Goal: Information Seeking & Learning: Understand process/instructions

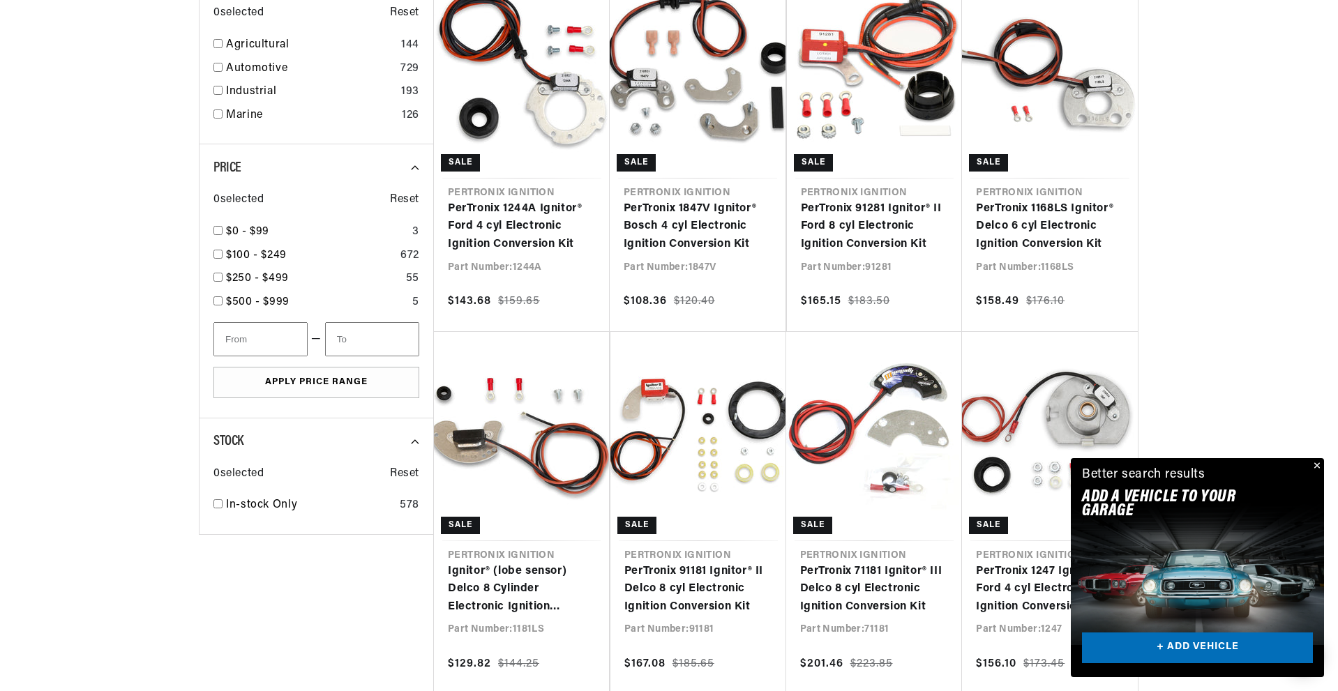
scroll to position [844, 0]
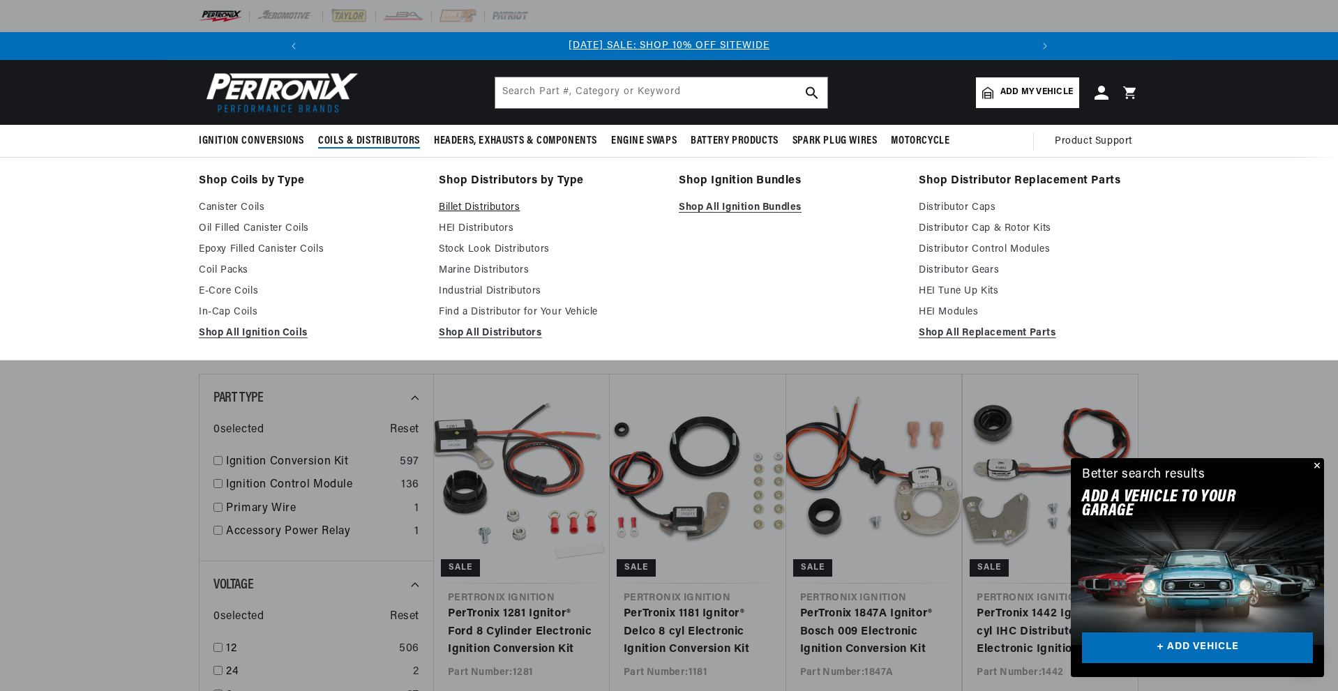
click at [460, 206] on link "Billet Distributors" at bounding box center [549, 208] width 220 height 17
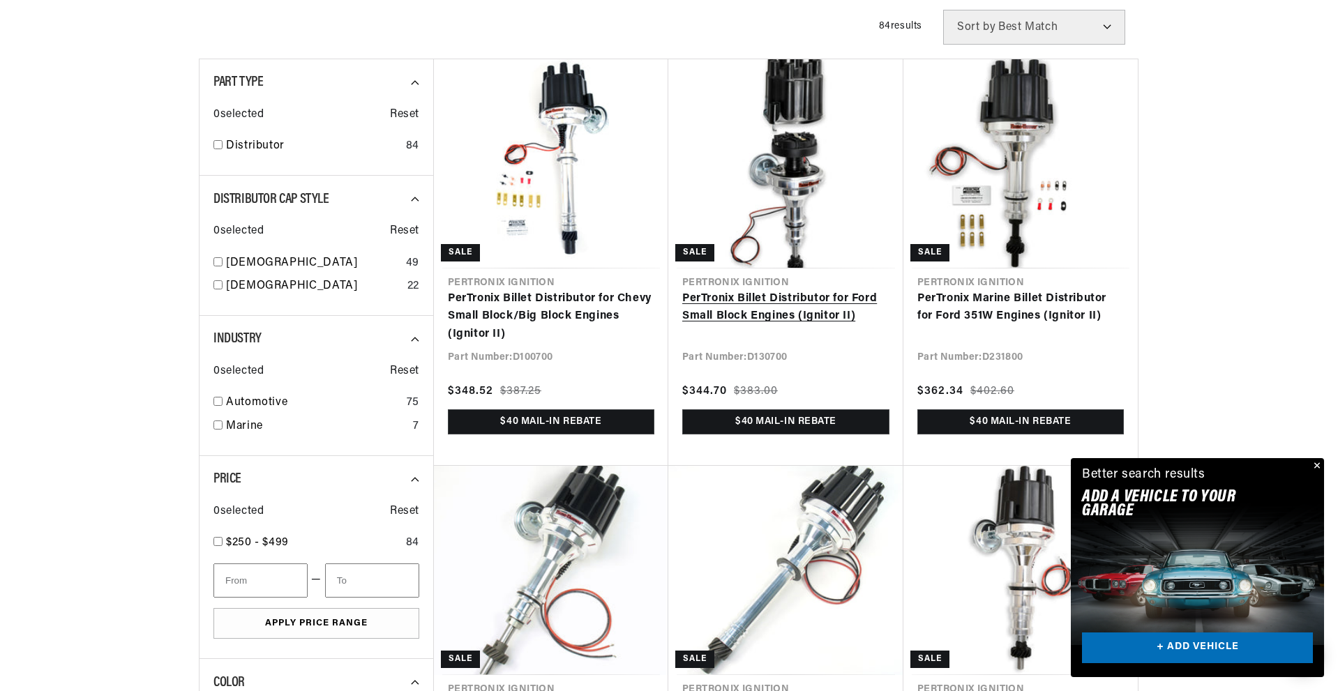
scroll to position [0, 1492]
click at [772, 313] on link "PerTronix Billet Distributor for Ford Small Block Engines (Ignitor II)" at bounding box center [785, 308] width 207 height 36
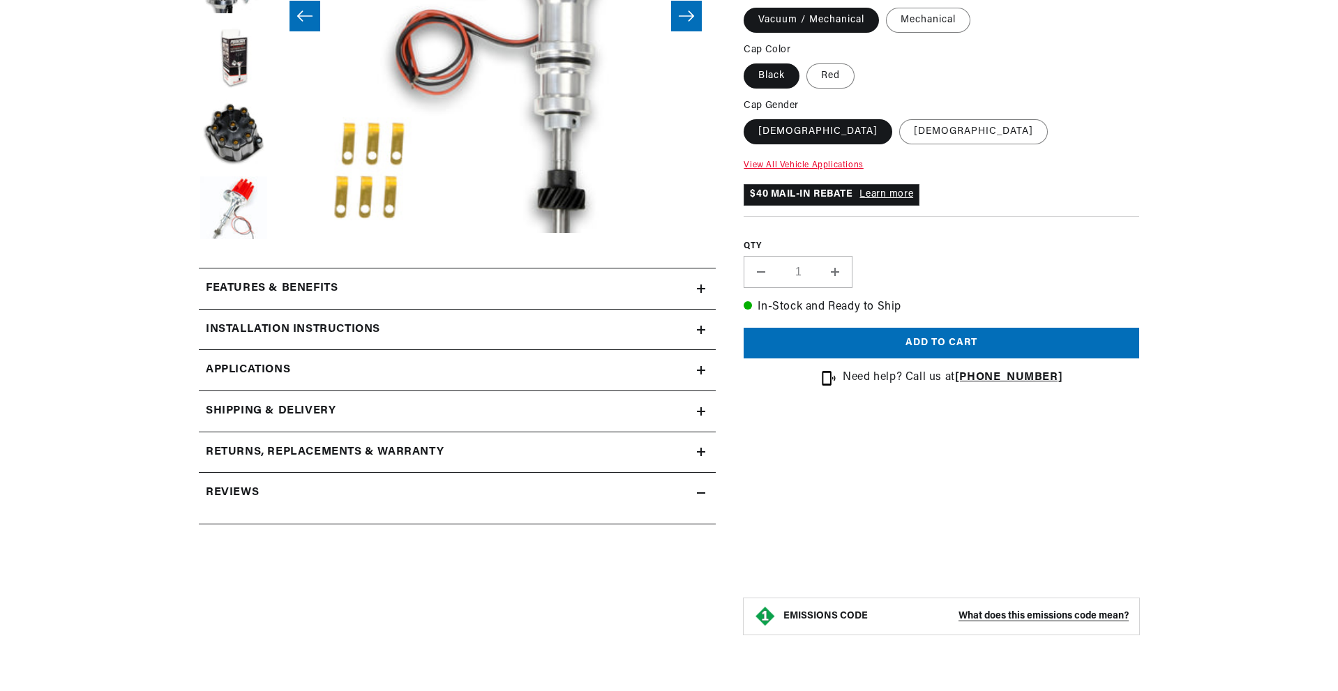
scroll to position [417, 0]
click at [262, 331] on h2 "Installation instructions" at bounding box center [293, 330] width 174 height 18
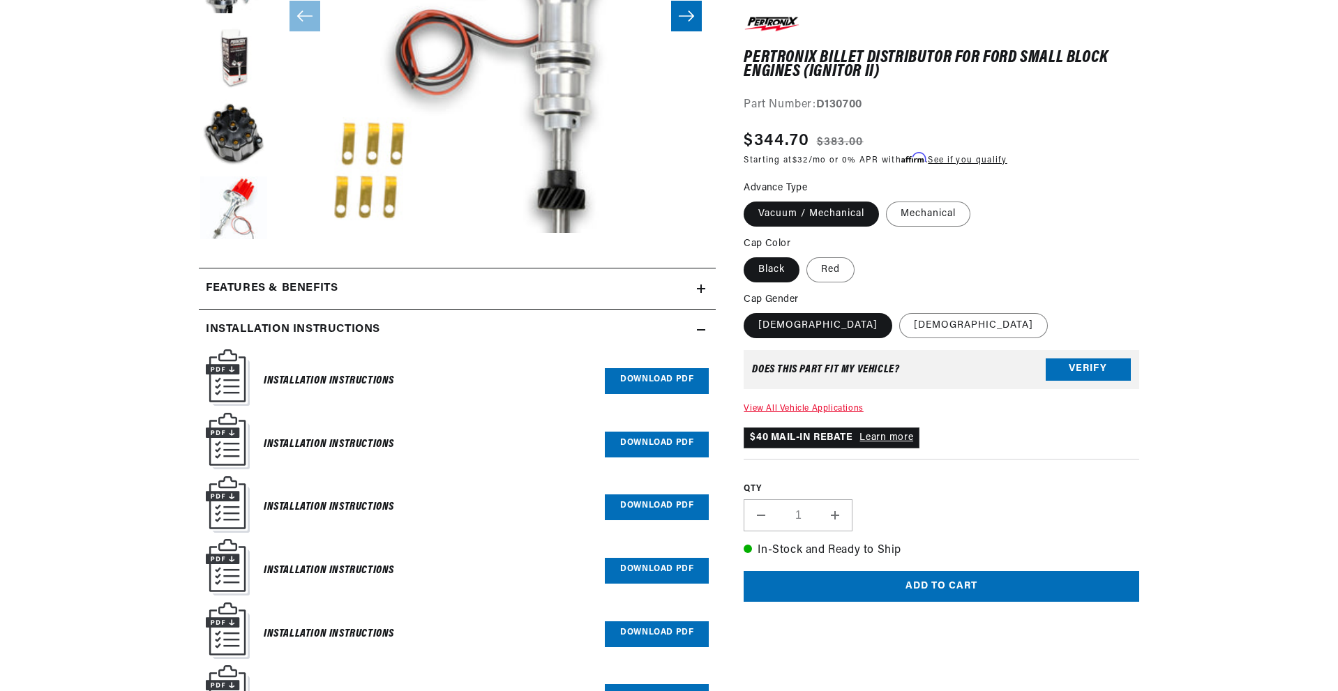
click at [216, 380] on img at bounding box center [228, 378] width 44 height 57
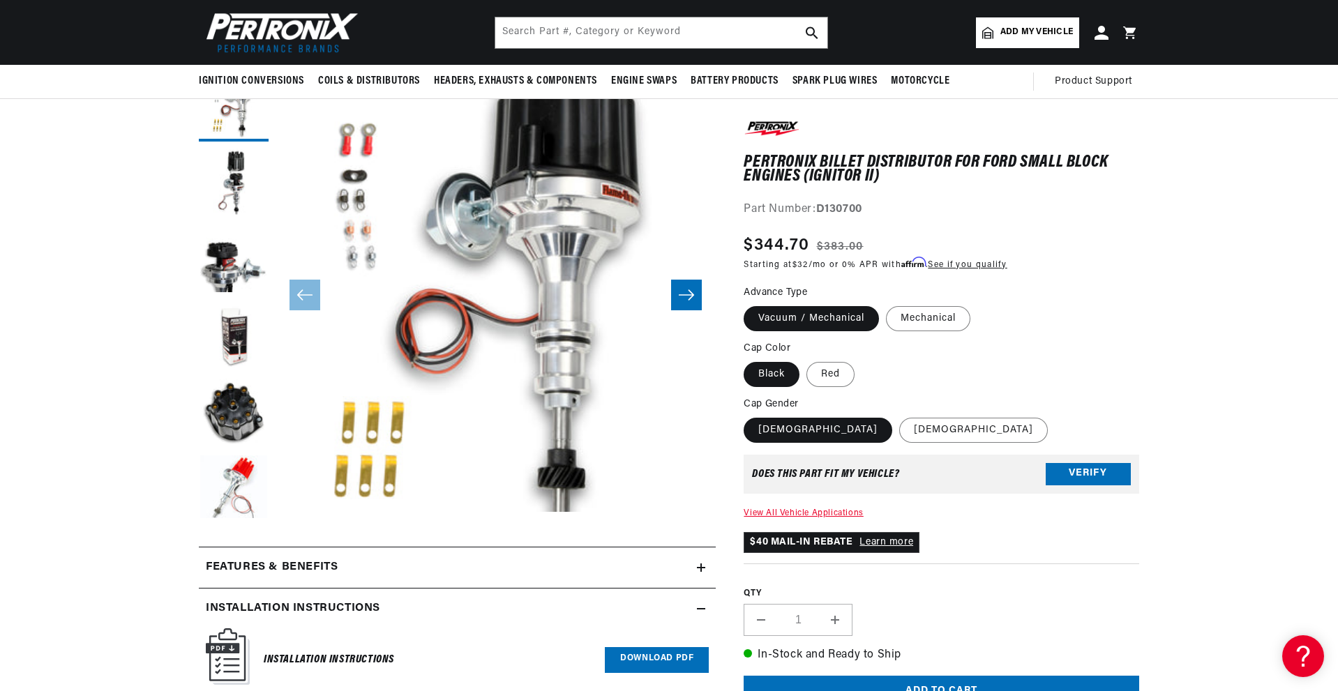
scroll to position [0, 0]
